Goal: Task Accomplishment & Management: Manage account settings

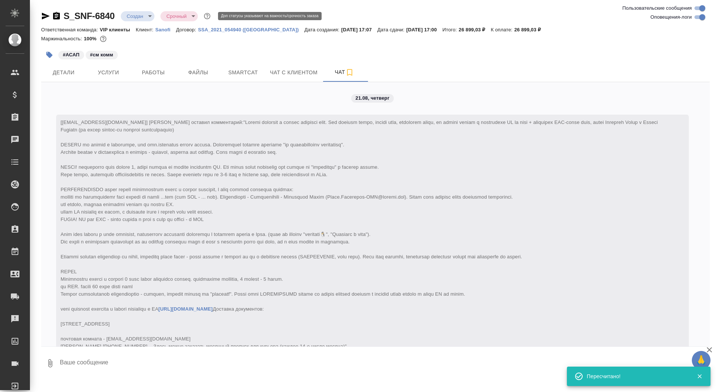
scroll to position [167, 0]
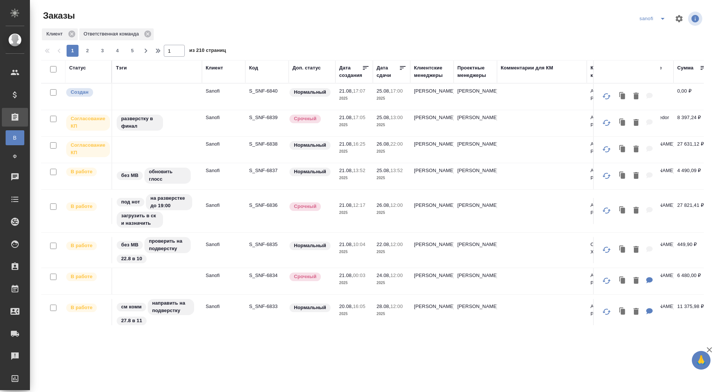
click at [666, 18] on icon "split button" at bounding box center [662, 18] width 9 height 9
click at [662, 18] on icon "split button" at bounding box center [662, 18] width 9 height 9
click at [657, 55] on li "sandoz" at bounding box center [653, 58] width 39 height 12
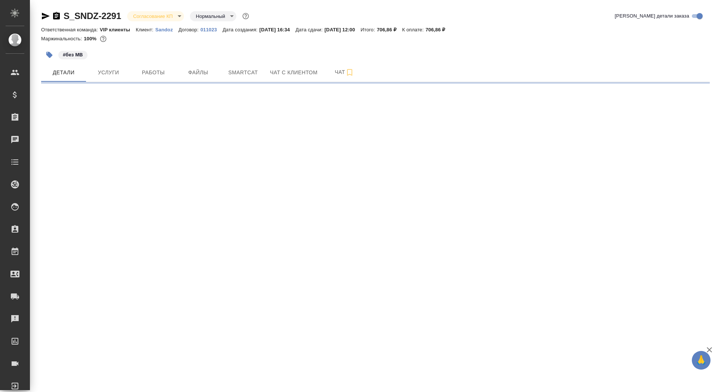
select select "RU"
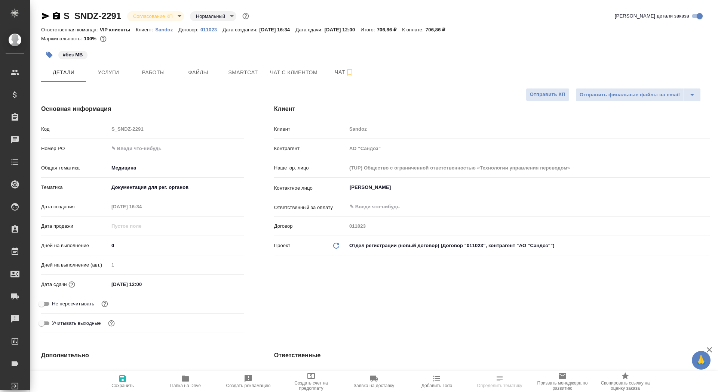
type textarea "x"
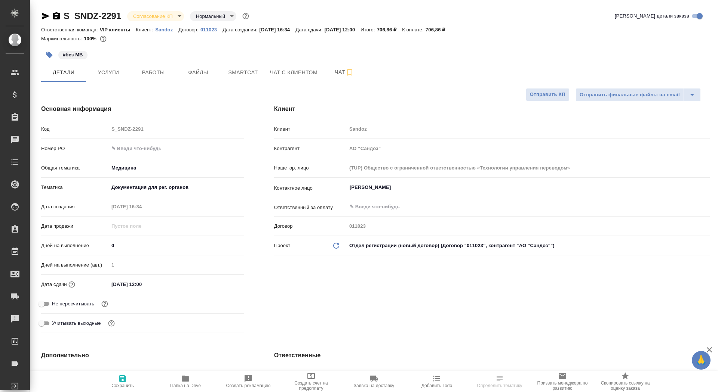
type textarea "x"
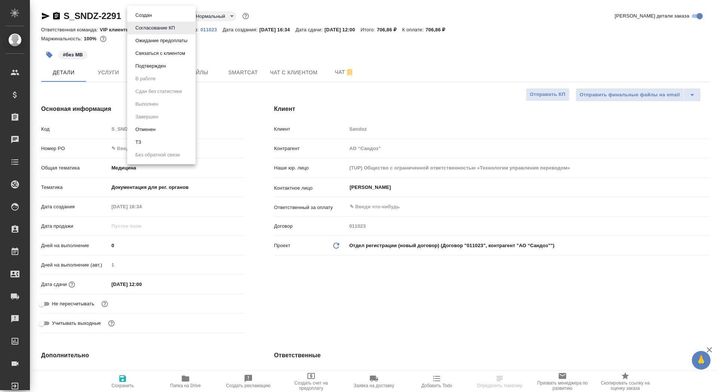
click at [155, 15] on body "🙏 .cls-1 fill:#fff; AWATERA Saydasheva Dilyara Клиенты Спецификации Заказы Чаты…" at bounding box center [359, 196] width 718 height 392
click at [168, 65] on button "Подтвержден" at bounding box center [150, 66] width 35 height 8
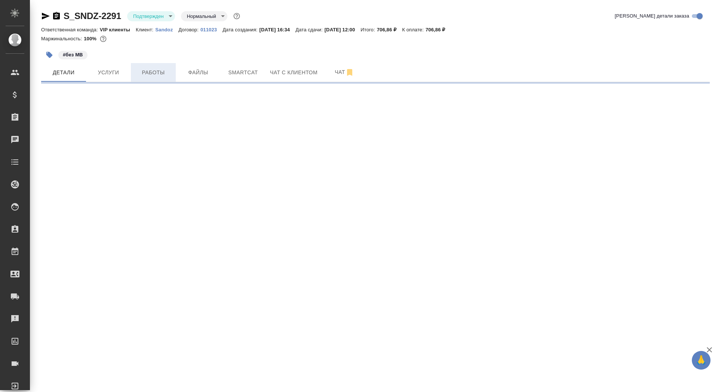
select select "RU"
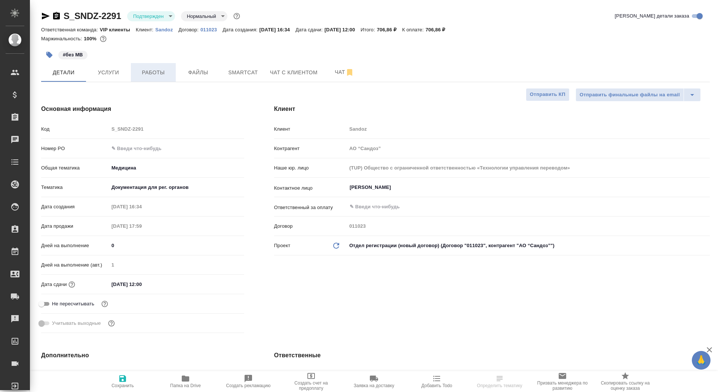
type textarea "x"
click at [158, 72] on span "Работы" at bounding box center [153, 72] width 36 height 9
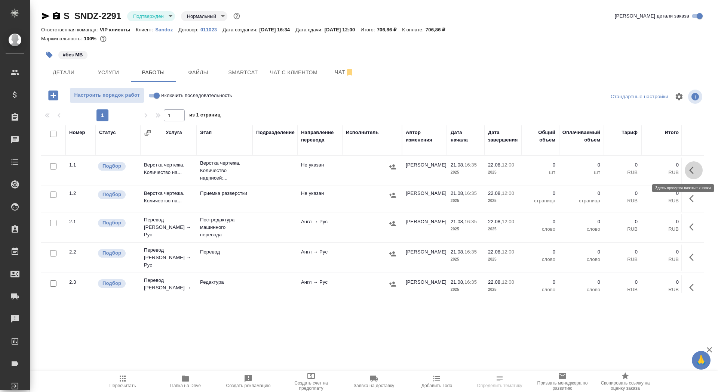
click at [693, 167] on icon "button" at bounding box center [693, 170] width 9 height 9
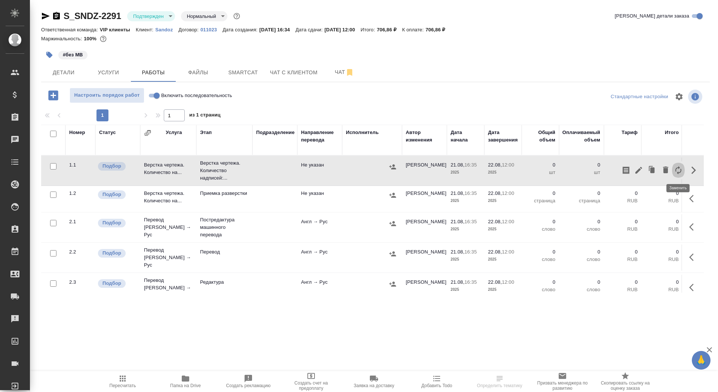
click at [677, 168] on icon "button" at bounding box center [678, 170] width 9 height 9
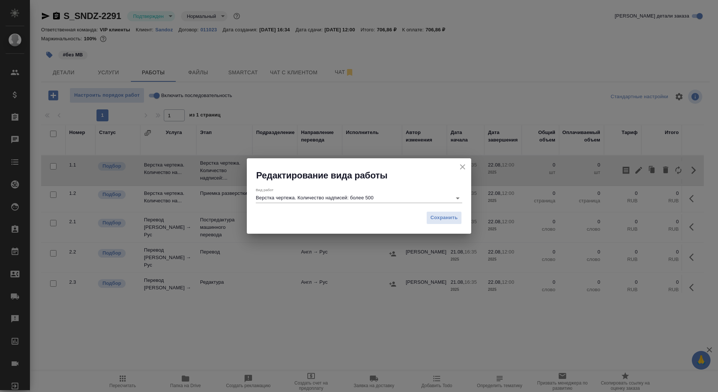
click at [405, 193] on div "Вид работ Верстка чертежа. Количество надписей: более 500" at bounding box center [359, 195] width 206 height 15
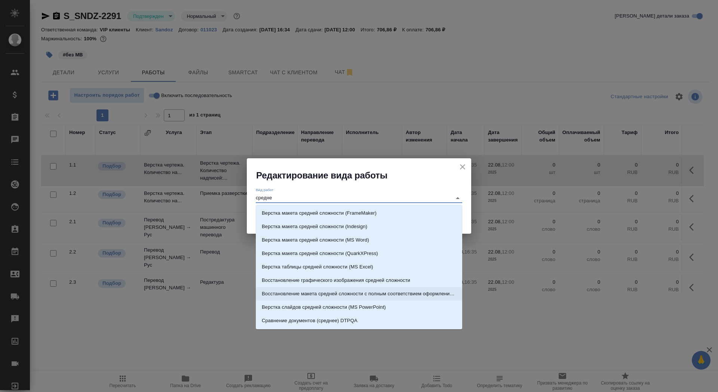
click at [415, 293] on p "Восстановление макета средней сложности с полным соответствием оформлению ориги…" at bounding box center [359, 293] width 194 height 7
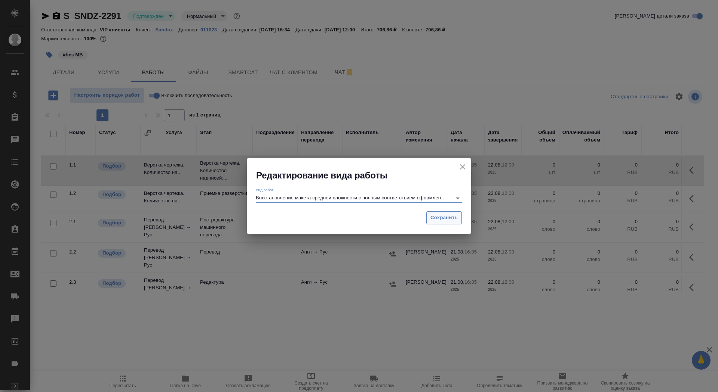
type input "Восстановление макета средней сложности с полным соответствием оформлению ориги…"
click at [450, 215] on span "Сохранить" at bounding box center [443, 218] width 27 height 9
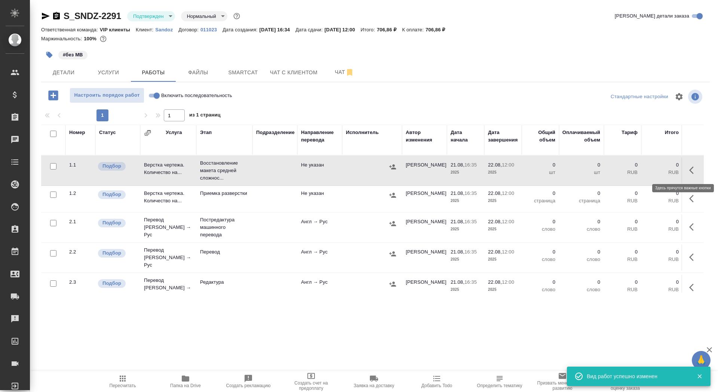
click at [690, 173] on icon "button" at bounding box center [693, 170] width 9 height 9
click at [637, 173] on icon "button" at bounding box center [638, 170] width 9 height 9
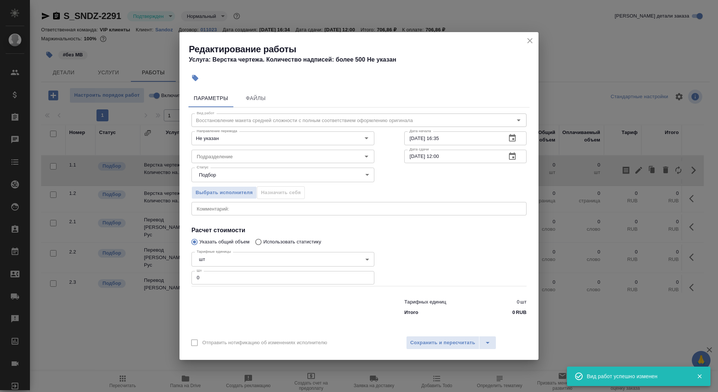
click at [261, 259] on body "🙏 .cls-1 fill:#fff; AWATERA Saydasheva Dilyara Клиенты Спецификации Заказы 0 Ча…" at bounding box center [359, 196] width 718 height 392
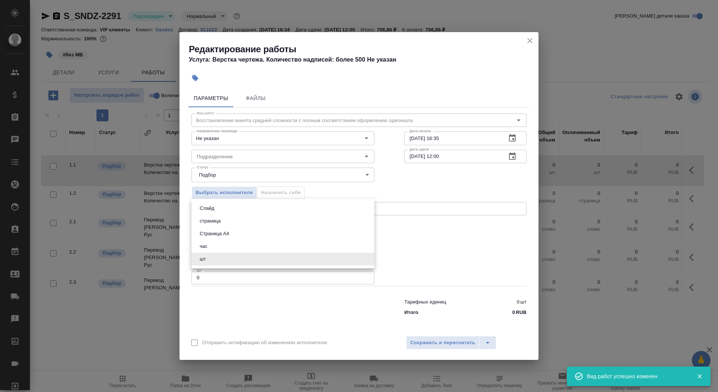
click at [257, 231] on li "Страница А4" at bounding box center [282, 234] width 183 height 13
type input "5f036ec4e16dec2d6b59c8ff"
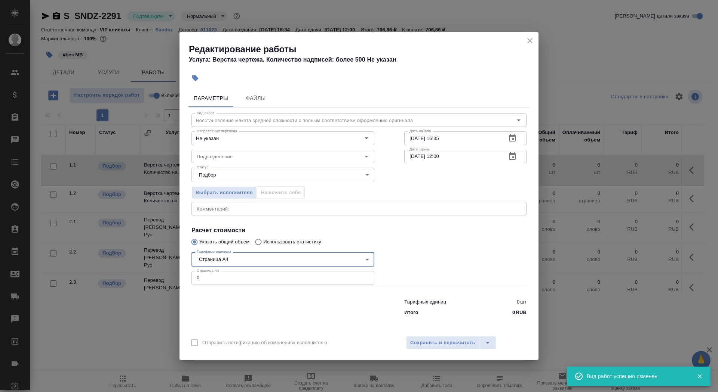
click at [250, 278] on input "0" at bounding box center [282, 277] width 183 height 13
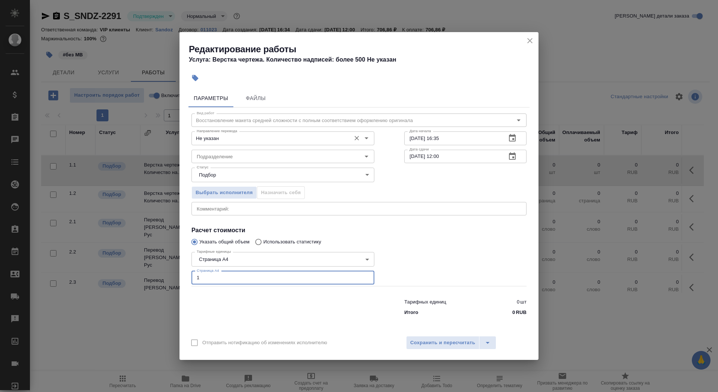
type input "1"
click at [257, 138] on input "Не указан" at bounding box center [270, 138] width 153 height 9
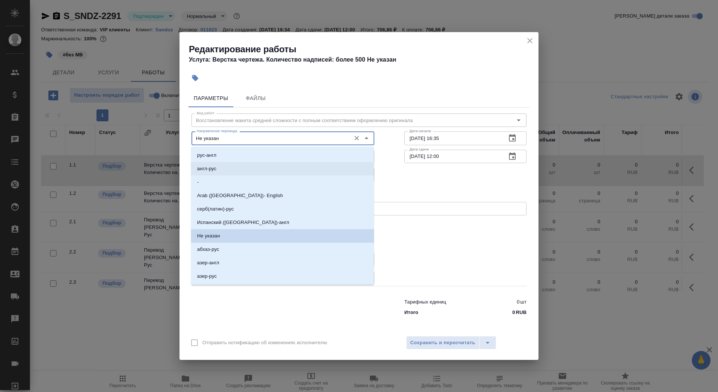
click at [257, 168] on li "англ-рус" at bounding box center [282, 168] width 183 height 13
type input "англ-рус"
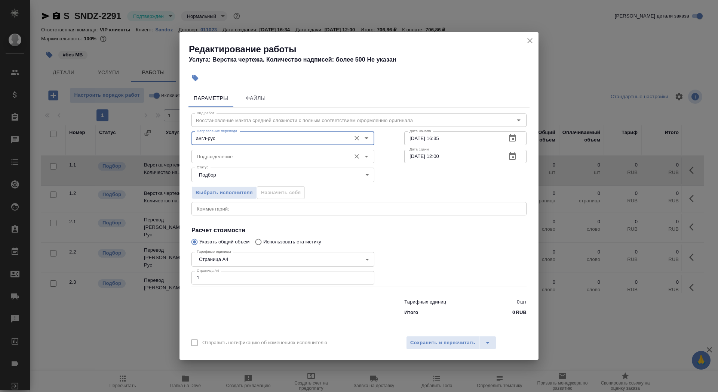
click at [258, 158] on input "Подразделение" at bounding box center [270, 156] width 153 height 9
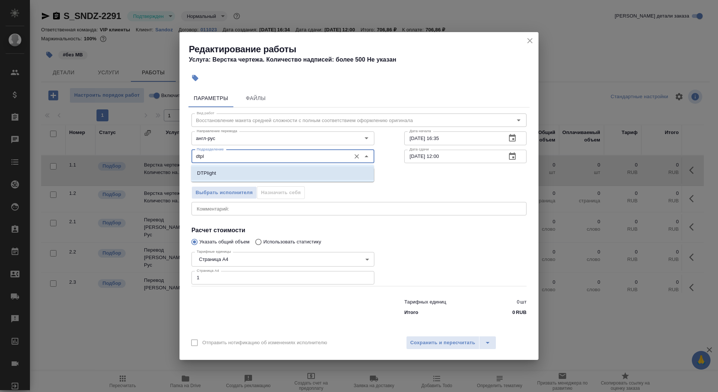
click at [279, 176] on li "DTPlight" at bounding box center [282, 173] width 183 height 13
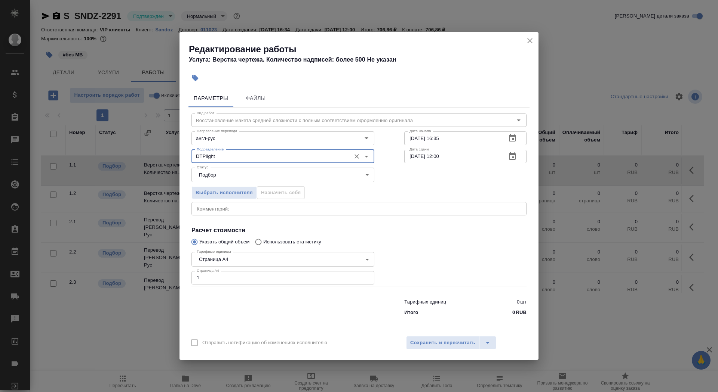
type input "DTPlight"
drag, startPoint x: 463, startPoint y: 141, endPoint x: 436, endPoint y: 138, distance: 27.0
click at [436, 138] on input "21.08.2025 16:35" at bounding box center [452, 138] width 96 height 13
type input "21.08.2025 18:00"
click at [515, 155] on icon "button" at bounding box center [512, 156] width 9 height 9
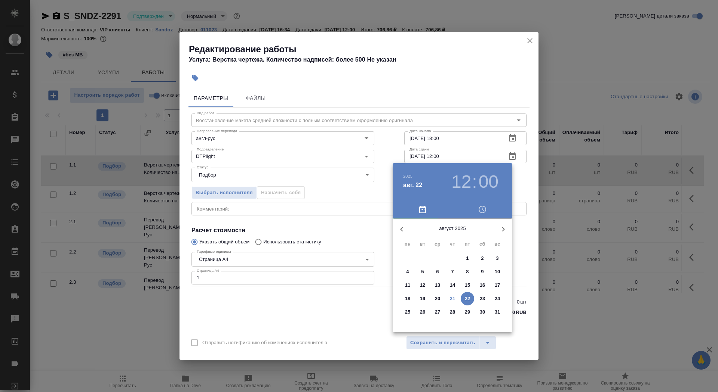
click at [453, 299] on p "21" at bounding box center [453, 298] width 6 height 7
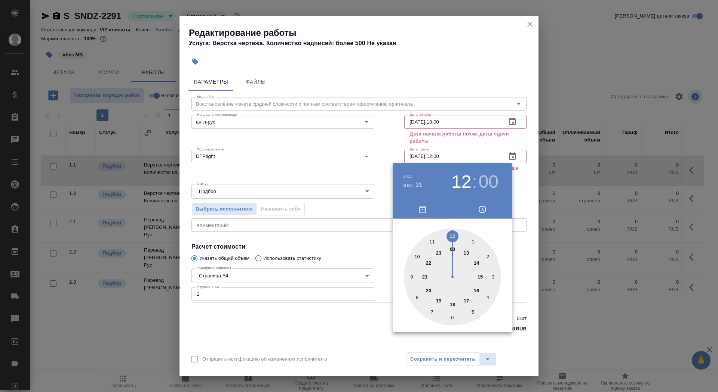
click at [438, 300] on div at bounding box center [452, 277] width 97 height 97
type input "21.08.2025 19:00"
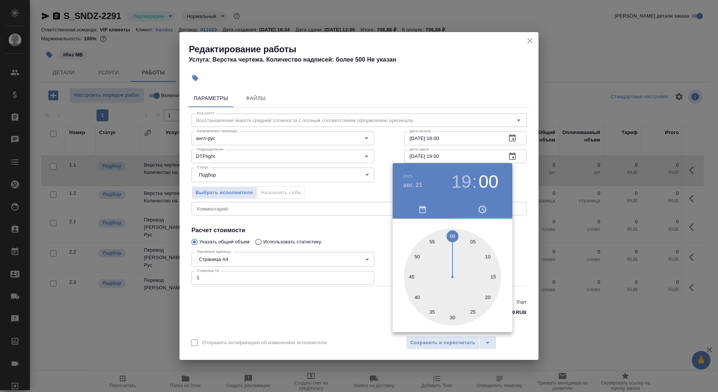
click at [340, 296] on div at bounding box center [359, 196] width 718 height 392
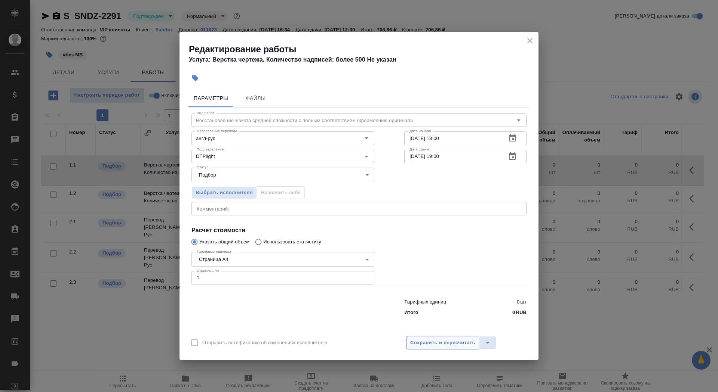
click at [413, 346] on span "Сохранить и пересчитать" at bounding box center [442, 343] width 65 height 9
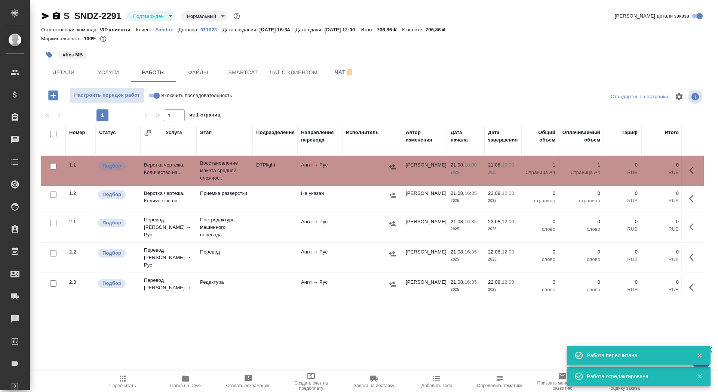
click at [49, 56] on icon "button" at bounding box center [49, 55] width 6 height 6
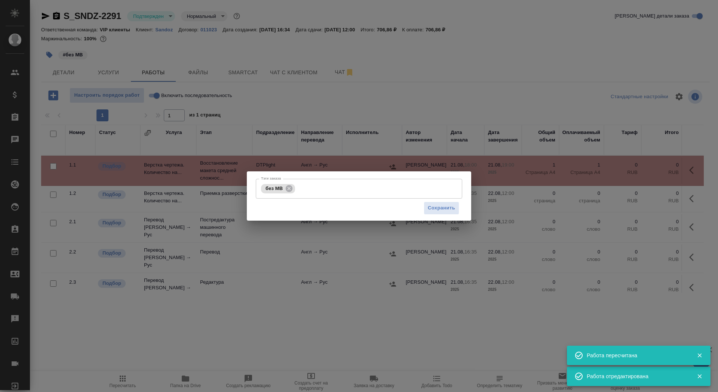
click at [305, 176] on div "Тэги заказа без МВ Тэги заказа Сохранить" at bounding box center [359, 196] width 224 height 49
click at [305, 184] on input "Тэги заказа" at bounding box center [371, 188] width 148 height 13
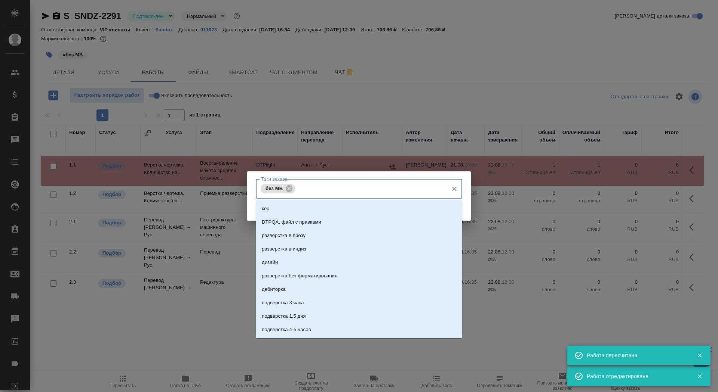
type input "f"
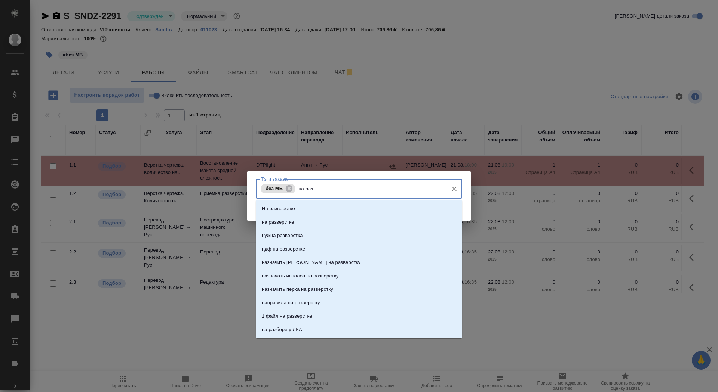
type input "на разв"
click at [293, 220] on p "на разверстке" at bounding box center [278, 222] width 33 height 7
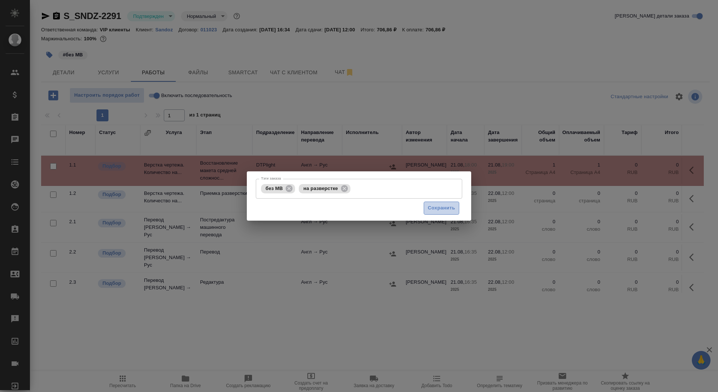
click at [446, 209] on span "Сохранить" at bounding box center [441, 208] width 27 height 9
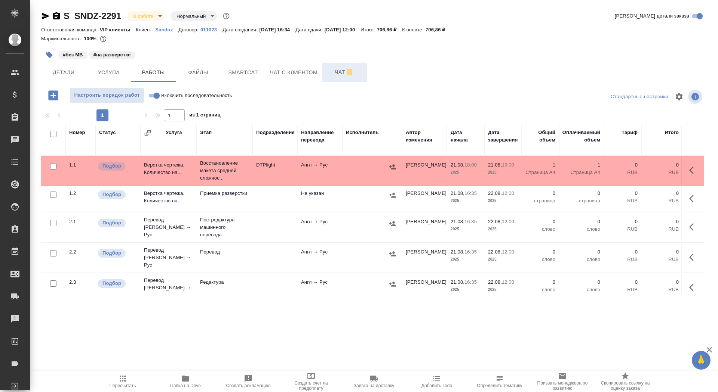
click at [335, 70] on span "Чат" at bounding box center [344, 72] width 36 height 9
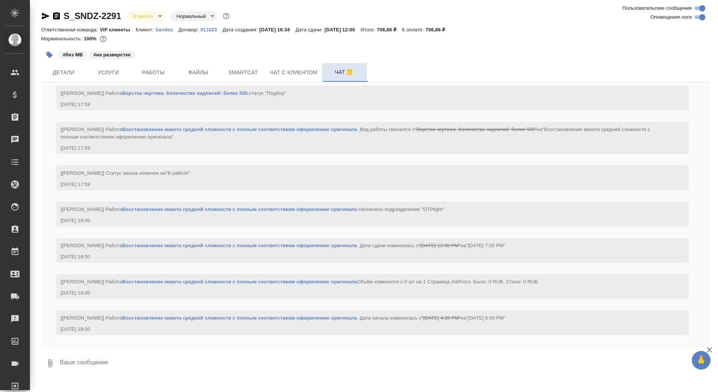
scroll to position [693, 0]
